Goal: Transaction & Acquisition: Book appointment/travel/reservation

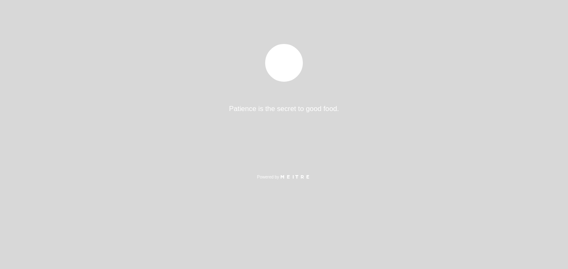
select select "pt"
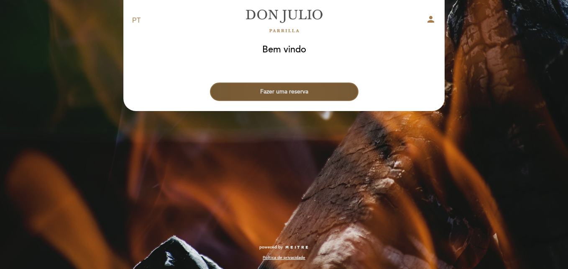
click at [325, 93] on button "Fazer uma reserva" at bounding box center [284, 91] width 149 height 18
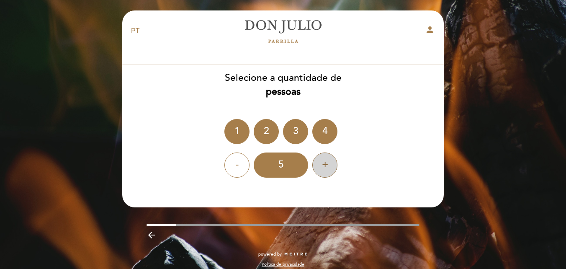
click at [325, 167] on div "+" at bounding box center [324, 164] width 25 height 25
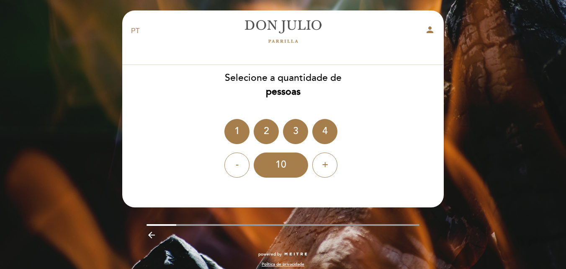
scroll to position [7, 0]
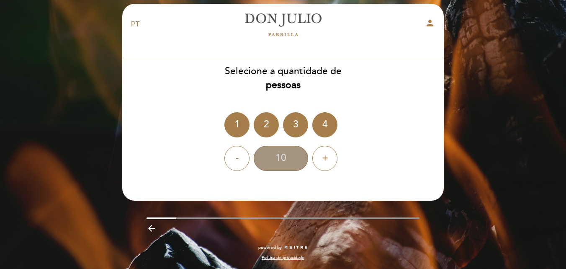
click at [280, 159] on div "10" at bounding box center [281, 158] width 54 height 25
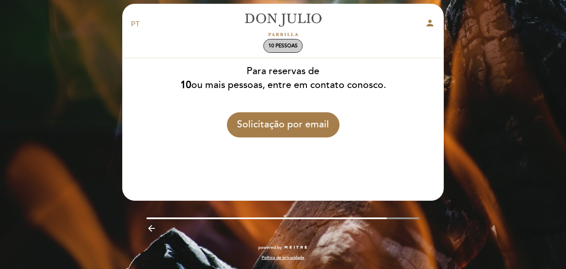
click at [281, 46] on span "10 pessoas" at bounding box center [282, 46] width 29 height 6
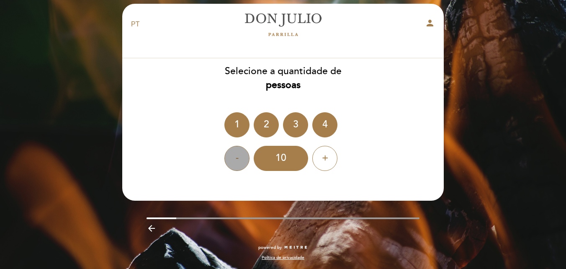
click at [232, 156] on div "-" at bounding box center [236, 158] width 25 height 25
click at [233, 156] on div "-" at bounding box center [236, 158] width 25 height 25
click at [236, 156] on div "-" at bounding box center [236, 158] width 25 height 25
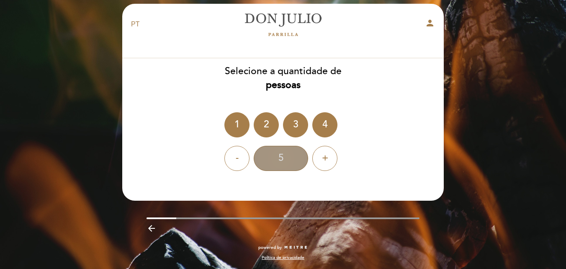
click at [294, 159] on div "5" at bounding box center [281, 158] width 54 height 25
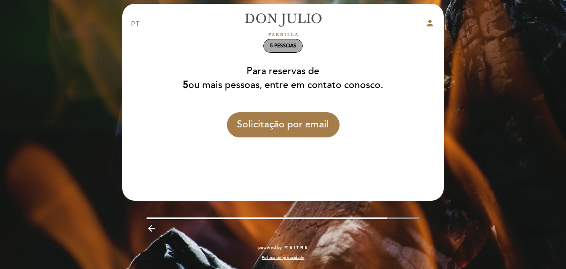
click at [288, 44] on span "5 pessoas" at bounding box center [283, 46] width 26 height 6
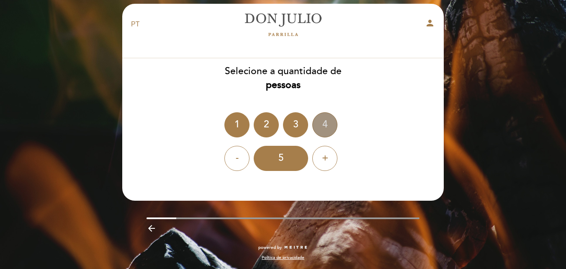
click at [329, 125] on div "4" at bounding box center [324, 124] width 25 height 25
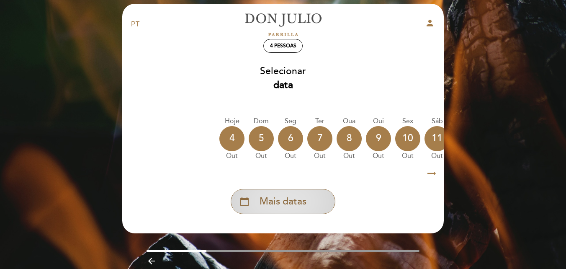
click at [308, 199] on div "calendar_today Mais datas" at bounding box center [282, 201] width 105 height 25
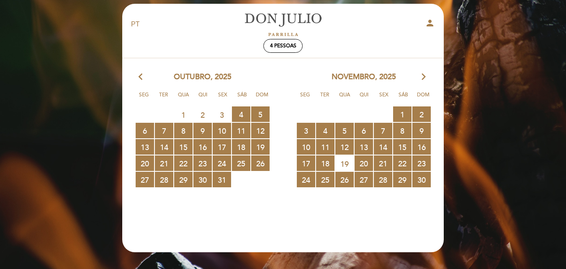
click at [422, 77] on icon "arrow_forward_ios" at bounding box center [424, 77] width 8 height 11
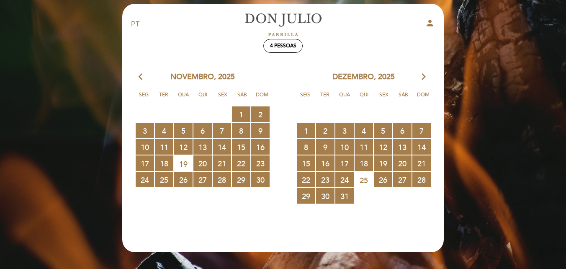
click at [422, 77] on icon "arrow_forward_ios" at bounding box center [424, 77] width 8 height 11
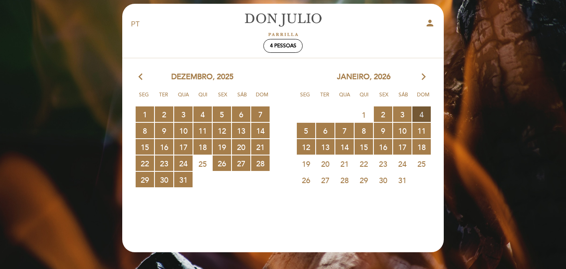
click at [423, 113] on span "4 RESERVAS DISPONÍVEIS" at bounding box center [421, 113] width 18 height 15
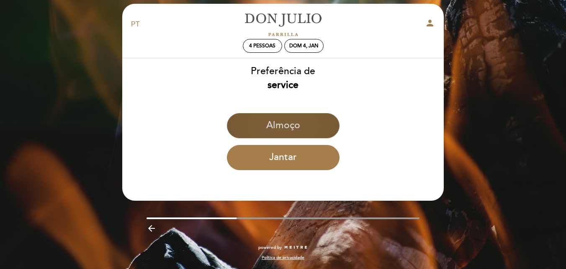
click at [318, 120] on button "Almoço" at bounding box center [283, 125] width 113 height 25
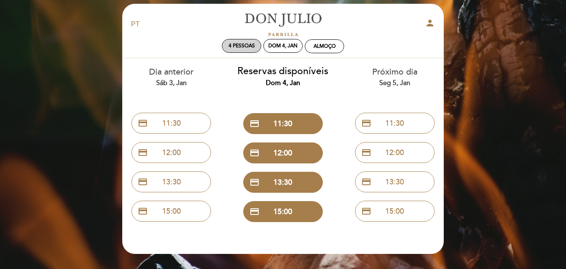
click at [246, 44] on span "4 pessoas" at bounding box center [241, 46] width 26 height 6
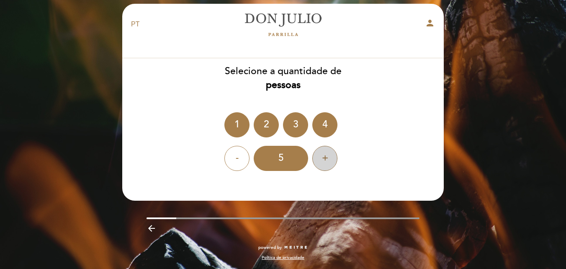
click at [325, 160] on div "+" at bounding box center [324, 158] width 25 height 25
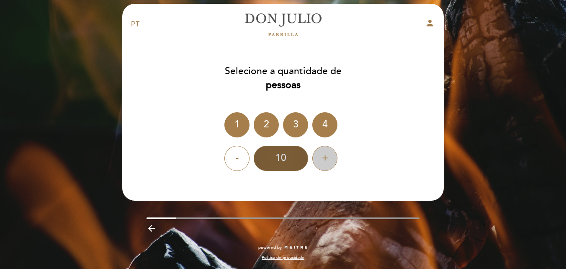
click at [282, 156] on div "10" at bounding box center [281, 158] width 54 height 25
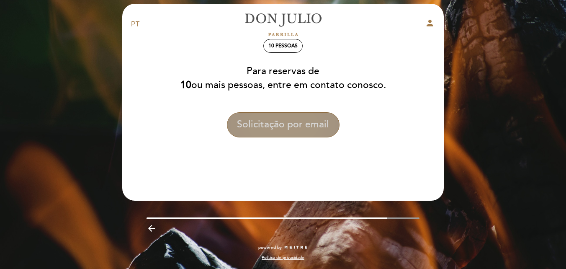
click at [317, 123] on button "Solicitação por email" at bounding box center [283, 124] width 113 height 25
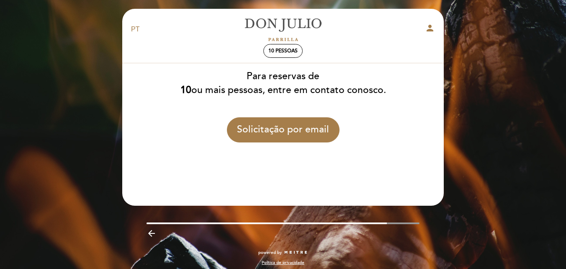
scroll to position [0, 0]
